Goal: Book appointment/travel/reservation

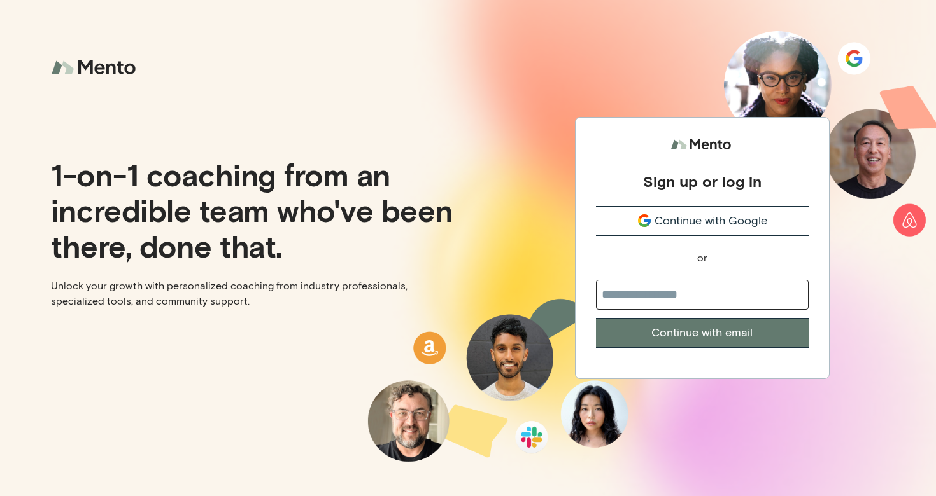
click at [648, 223] on icon "submit" at bounding box center [647, 223] width 6 height 6
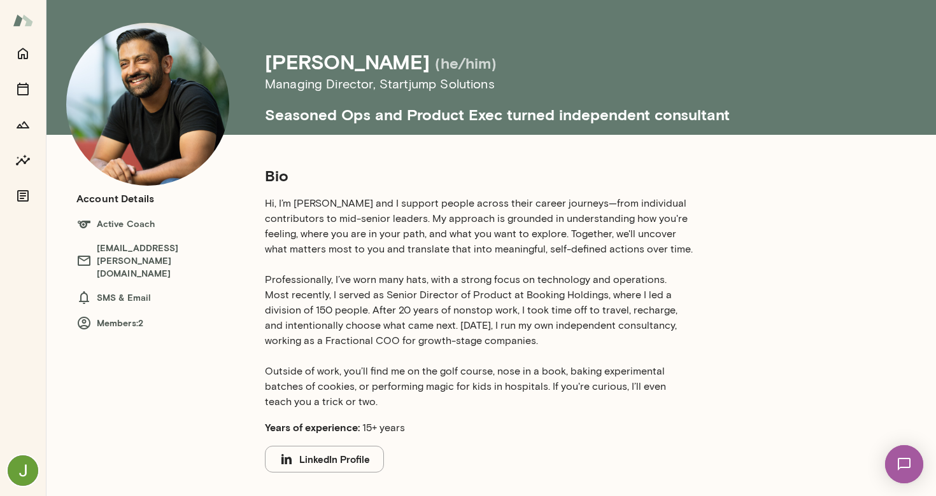
scroll to position [29, 0]
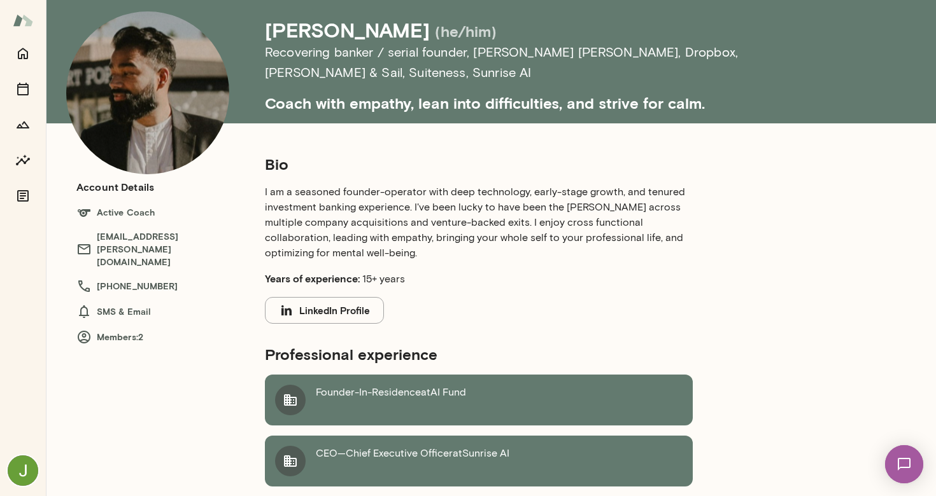
scroll to position [39, 0]
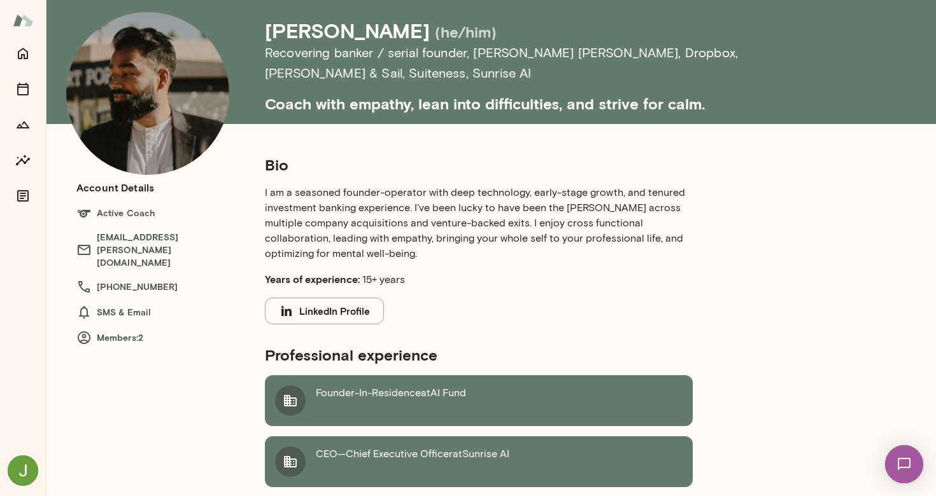
click at [409, 203] on p "I am a seasoned founder-operator with deep technology, early-stage growth, and …" at bounding box center [479, 223] width 428 height 76
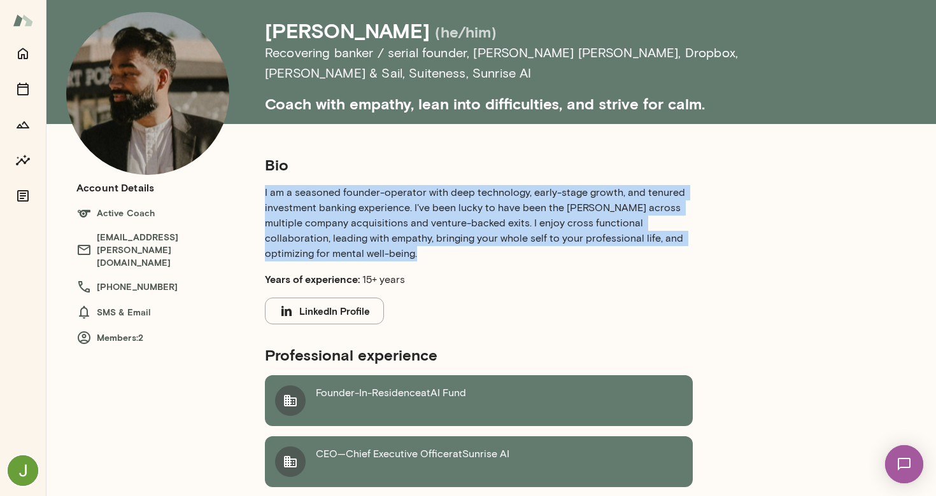
click at [409, 203] on p "I am a seasoned founder-operator with deep technology, early-stage growth, and …" at bounding box center [479, 223] width 428 height 76
click at [519, 221] on p "I am a seasoned founder-operator with deep technology, early-stage growth, and …" at bounding box center [479, 223] width 428 height 76
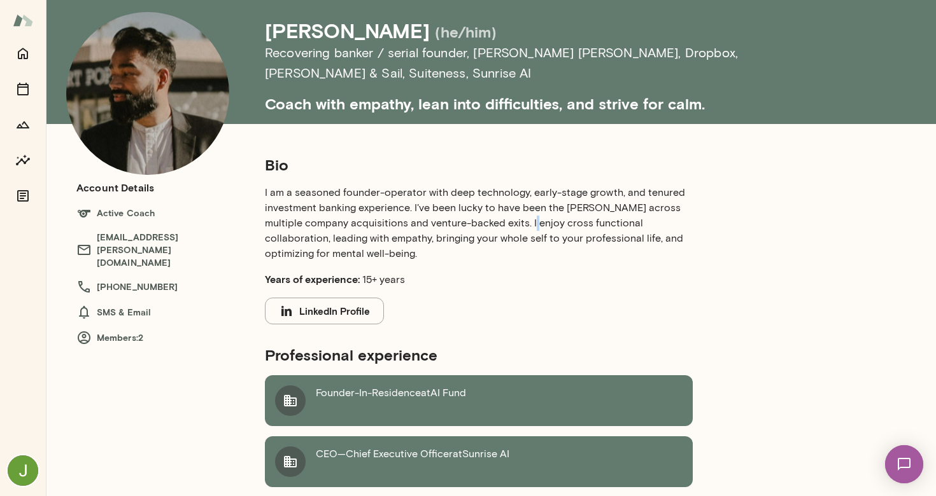
click at [519, 221] on p "I am a seasoned founder-operator with deep technology, early-stage growth, and …" at bounding box center [479, 223] width 428 height 76
click at [508, 221] on p "I am a seasoned founder-operator with deep technology, early-stage growth, and …" at bounding box center [479, 223] width 428 height 76
click at [501, 229] on p "I am a seasoned founder-operator with deep technology, early-stage growth, and …" at bounding box center [479, 223] width 428 height 76
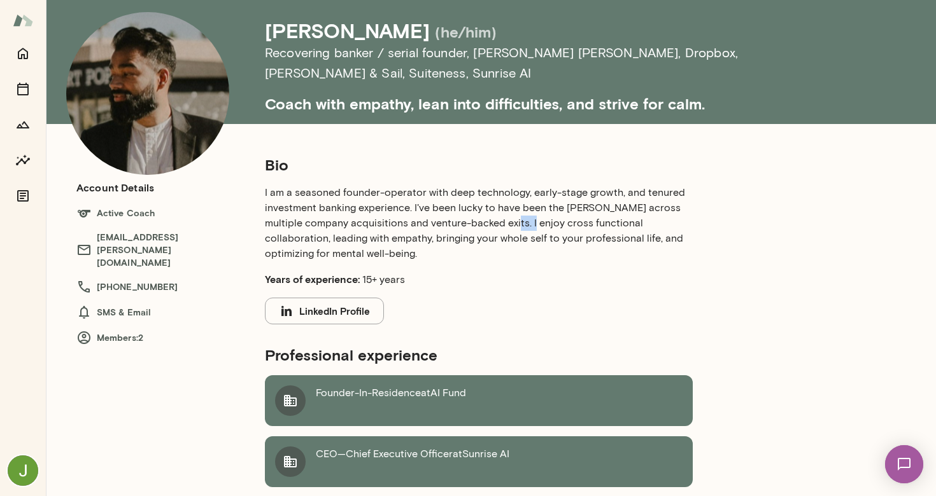
click at [501, 229] on p "I am a seasoned founder-operator with deep technology, early-stage growth, and …" at bounding box center [479, 223] width 428 height 76
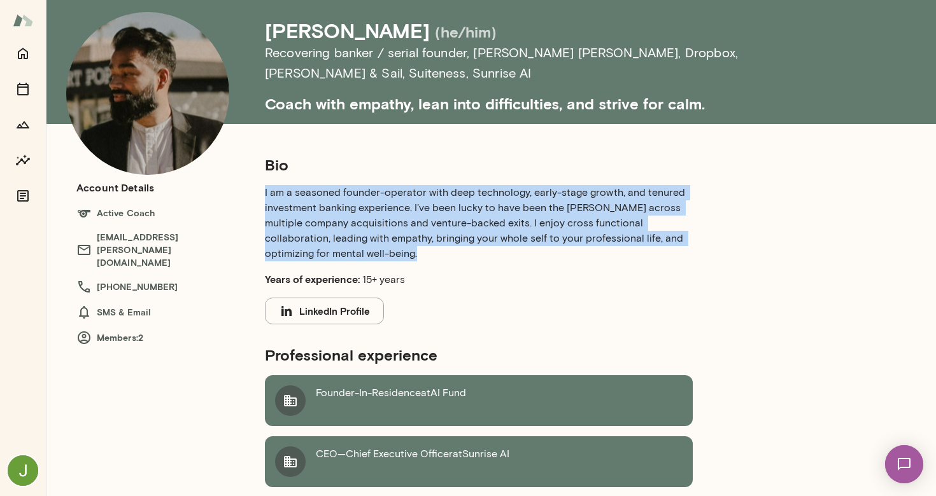
click at [501, 229] on p "I am a seasoned founder-operator with deep technology, early-stage growth, and …" at bounding box center [479, 223] width 428 height 76
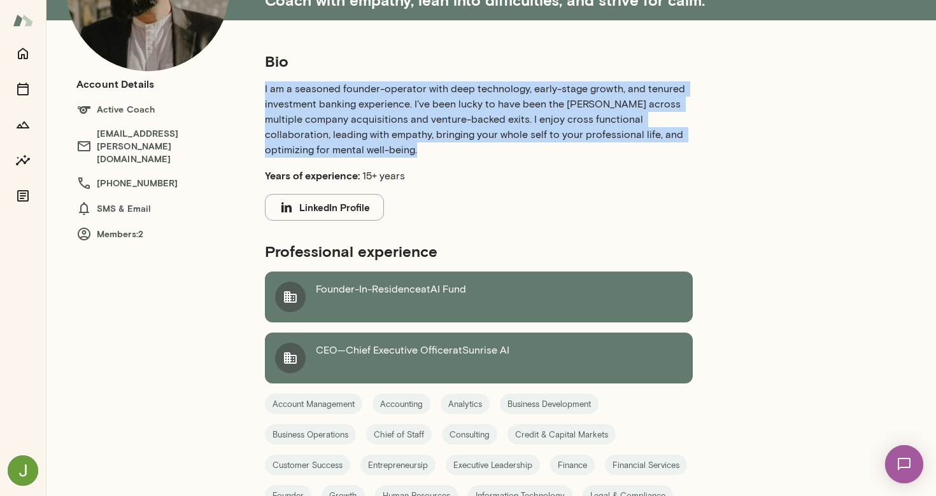
scroll to position [0, 0]
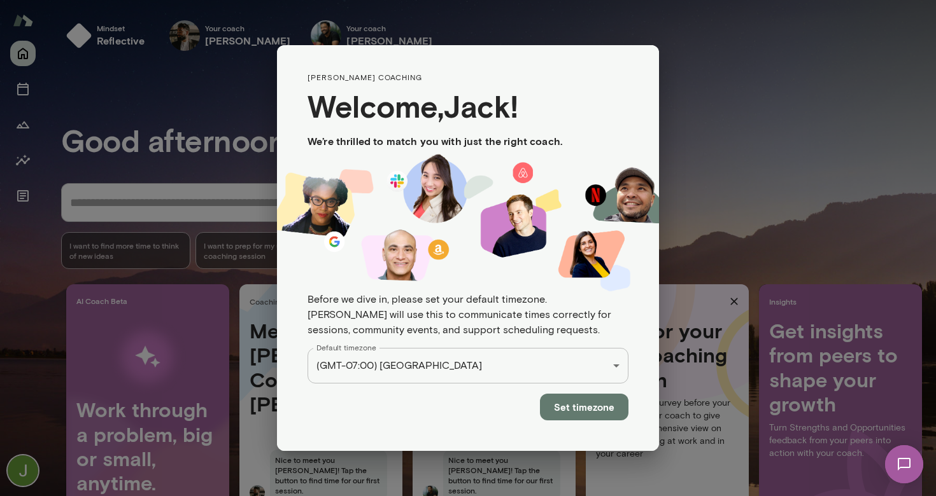
click at [577, 412] on button "Set timezone" at bounding box center [584, 407] width 88 height 27
click at [590, 410] on button "Set timezone" at bounding box center [584, 407] width 88 height 27
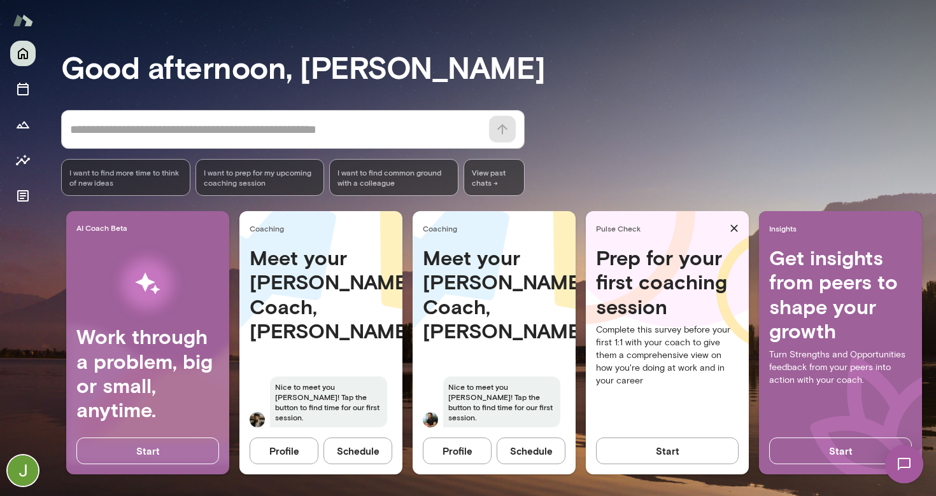
scroll to position [87, 0]
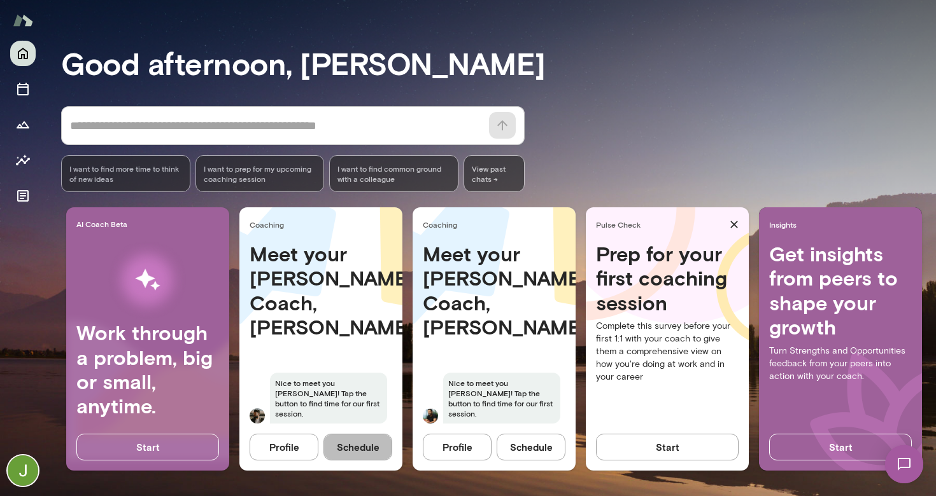
click at [355, 437] on button "Schedule" at bounding box center [357, 447] width 69 height 27
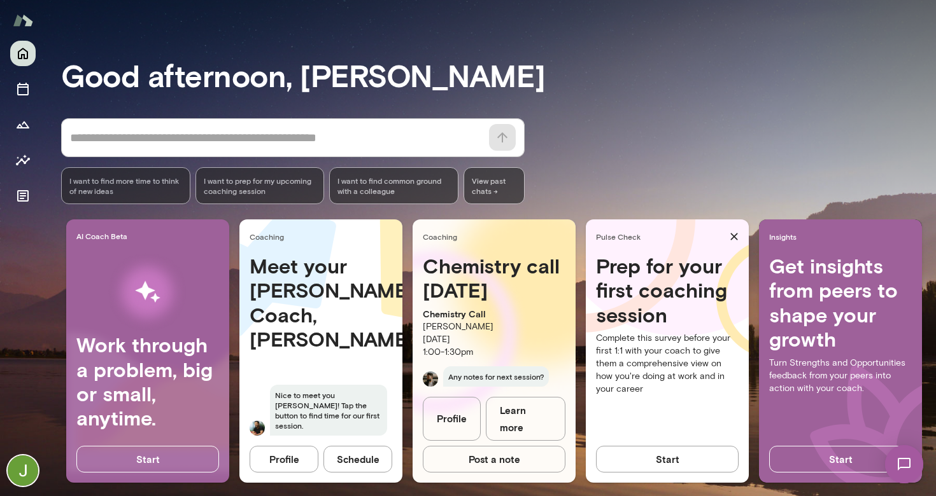
scroll to position [87, 0]
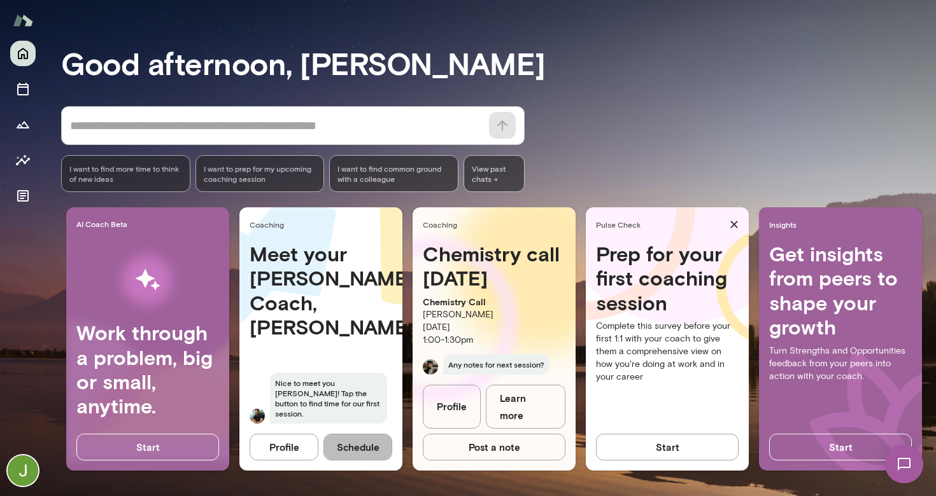
click at [353, 435] on button "Schedule" at bounding box center [357, 447] width 69 height 27
